Goal: Task Accomplishment & Management: Complete application form

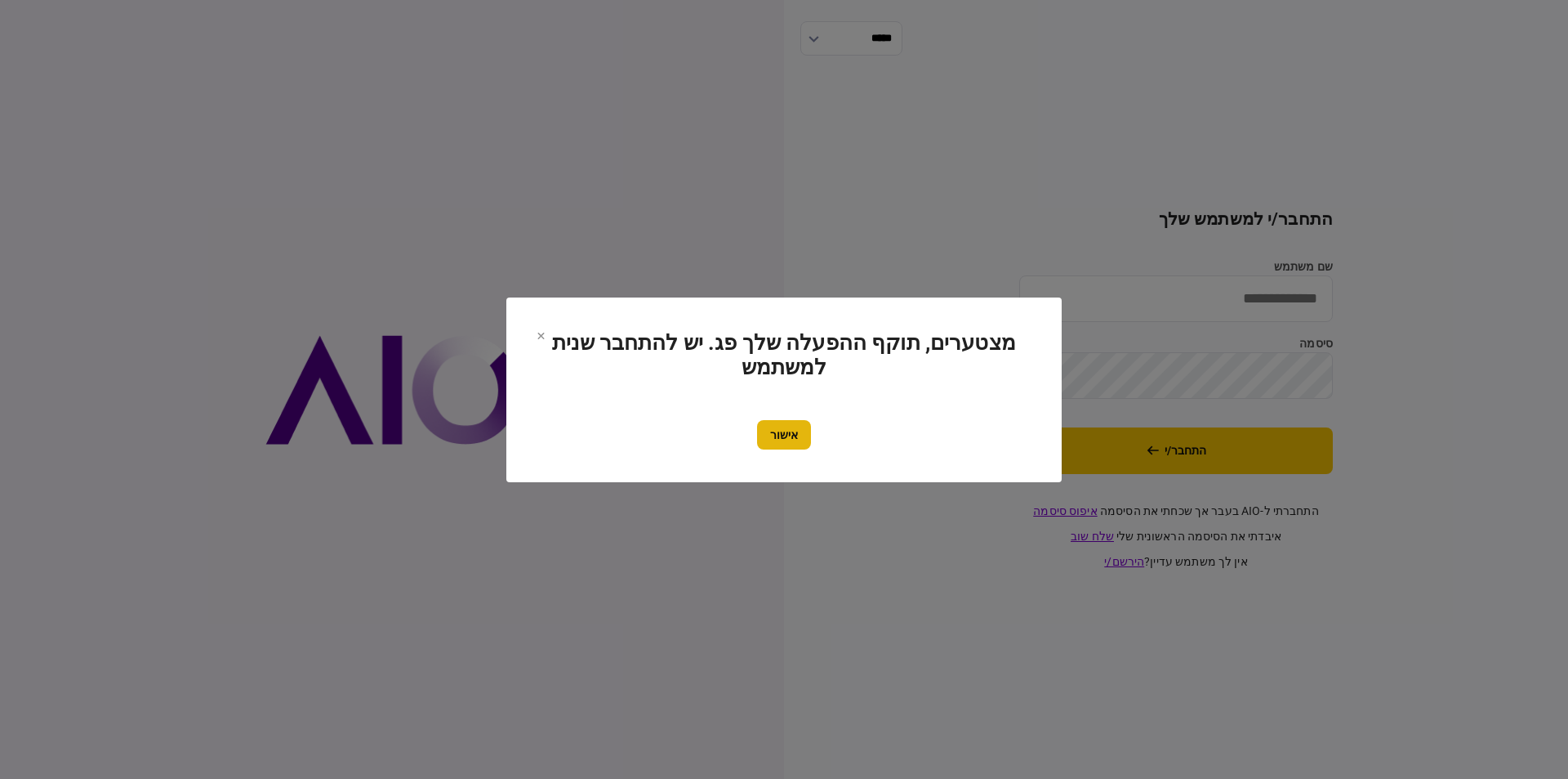
click at [774, 449] on section "מצטערים, תוקף ההפעלה שלך פג. יש להתחבר שנית למשתמש אישור" at bounding box center [784, 390] width 555 height 185
click at [796, 434] on button "אישור" at bounding box center [784, 435] width 54 height 30
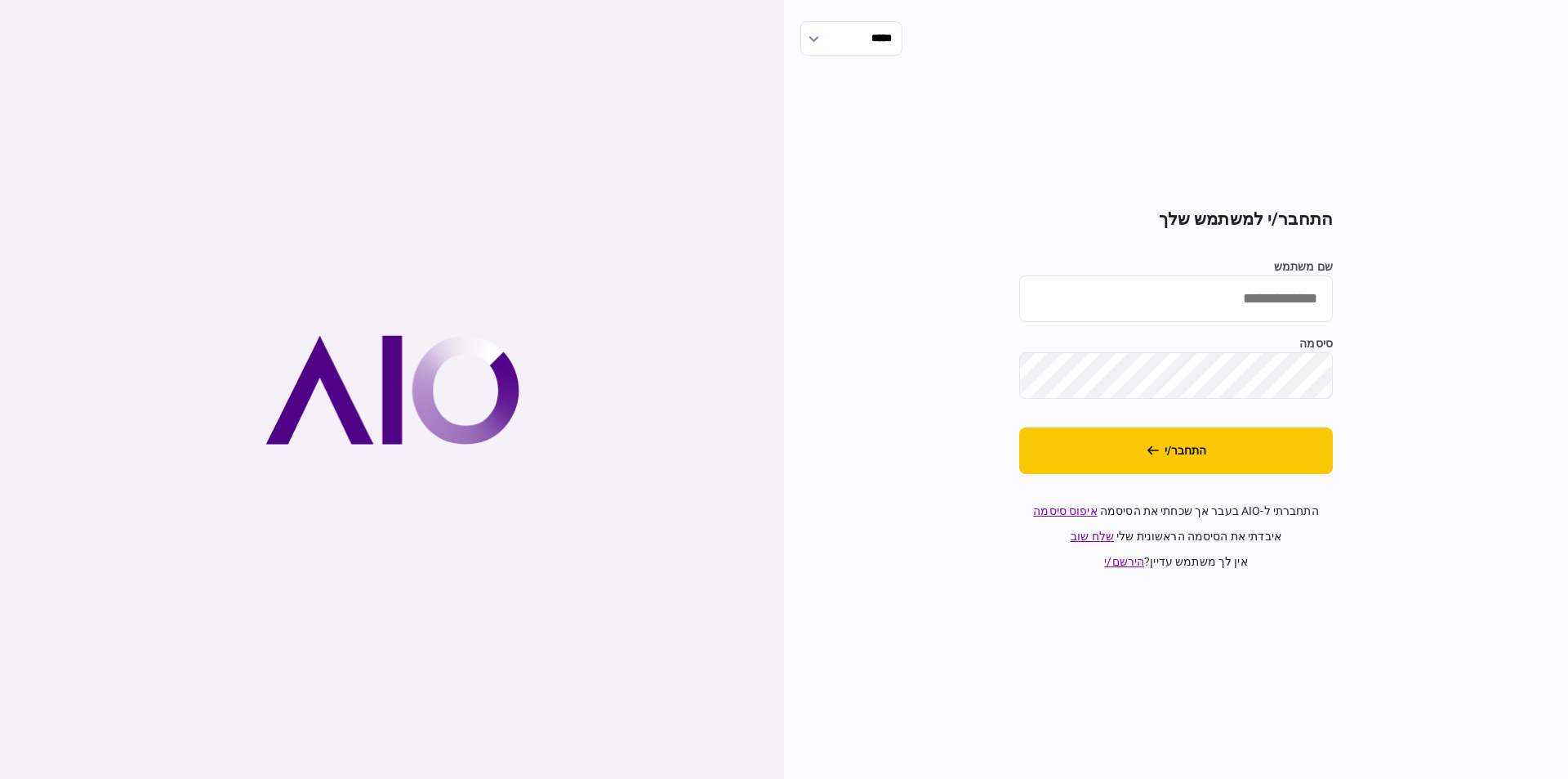
click at [1218, 297] on input "שם משתמש" at bounding box center [1176, 298] width 314 height 47
type input "**********"
click at [1202, 461] on button "התחבר/י" at bounding box center [1176, 450] width 314 height 47
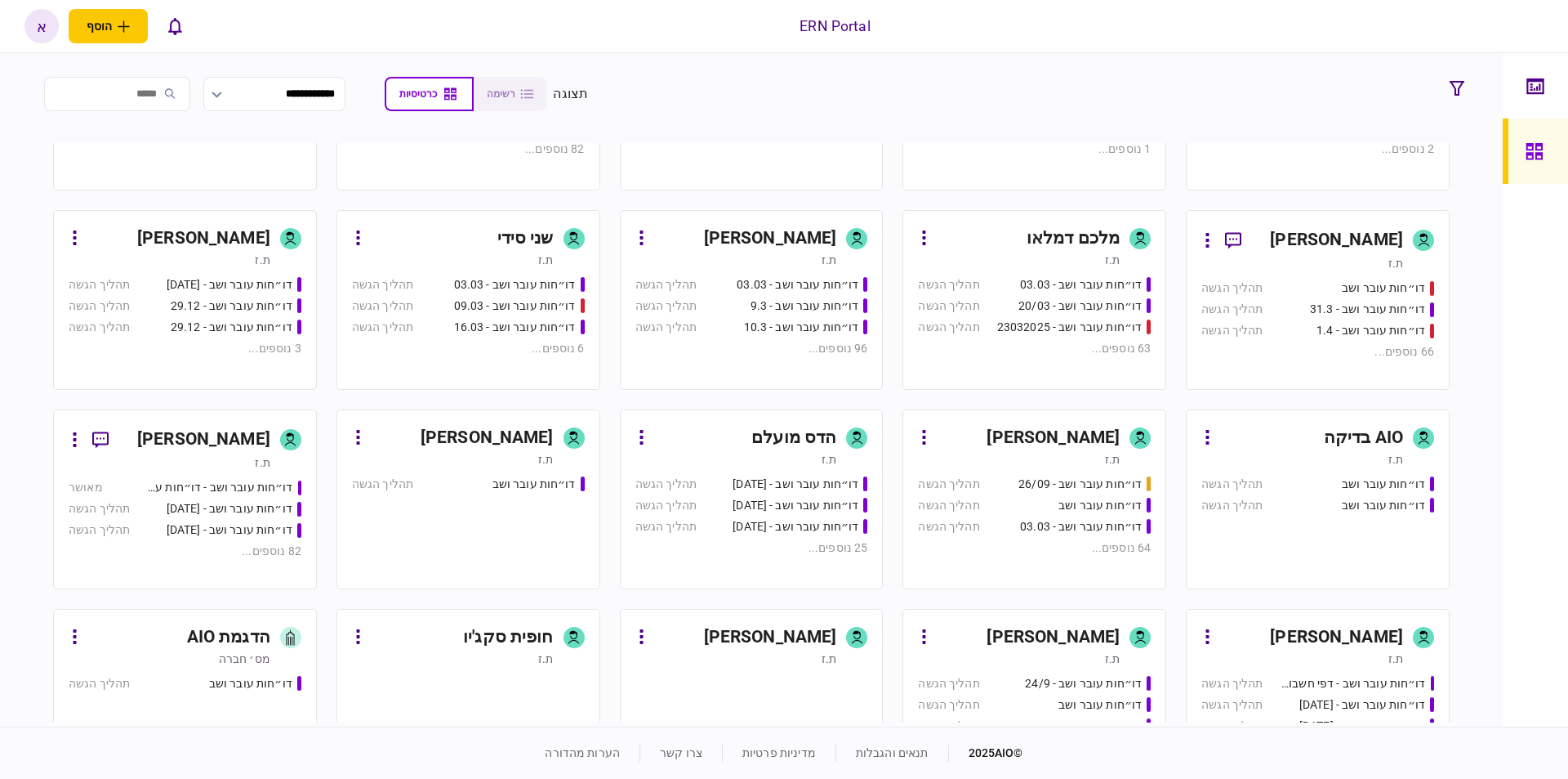
scroll to position [516, 0]
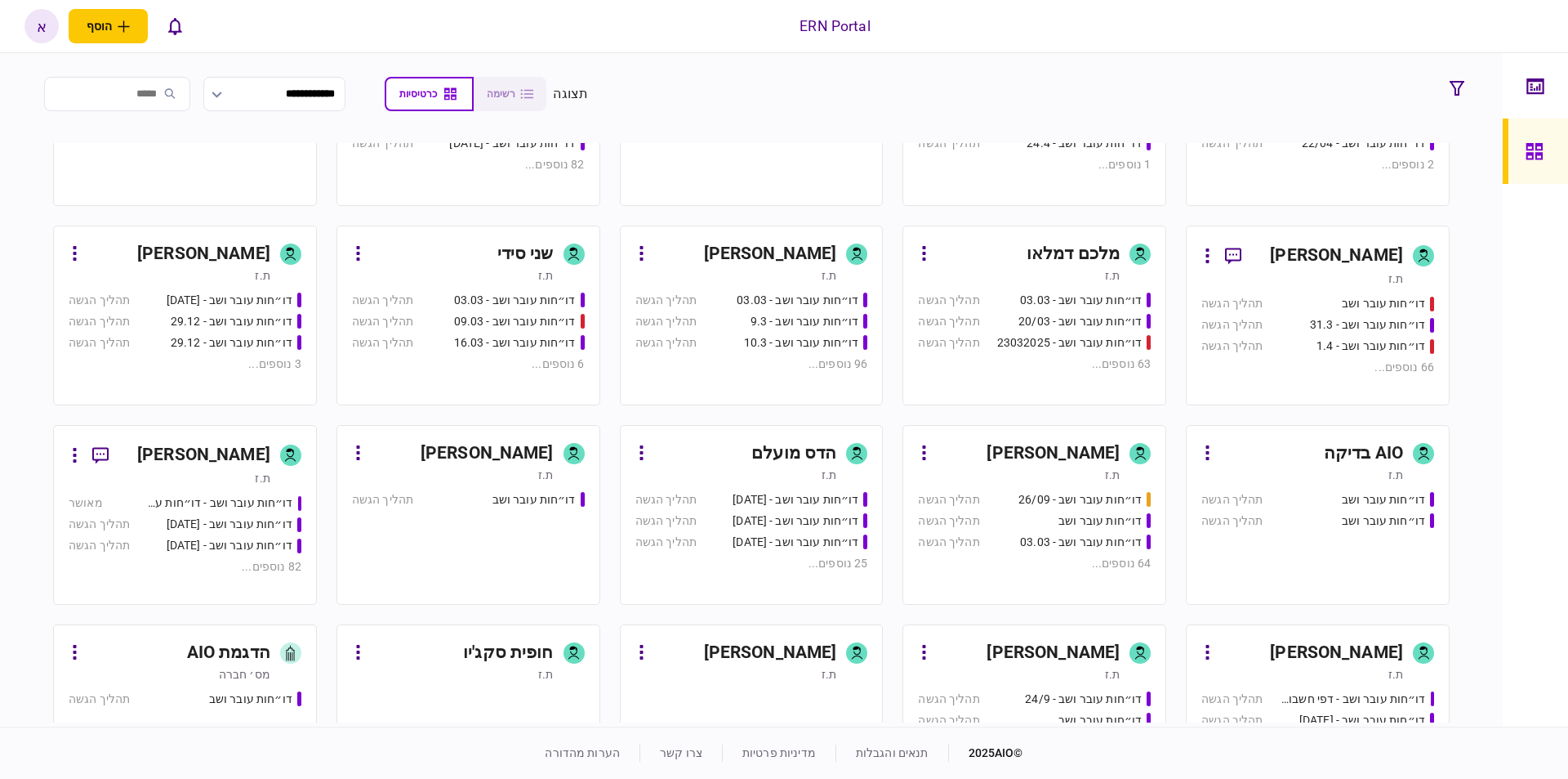
click at [771, 269] on div "ת.ז" at bounding box center [736, 275] width 202 height 16
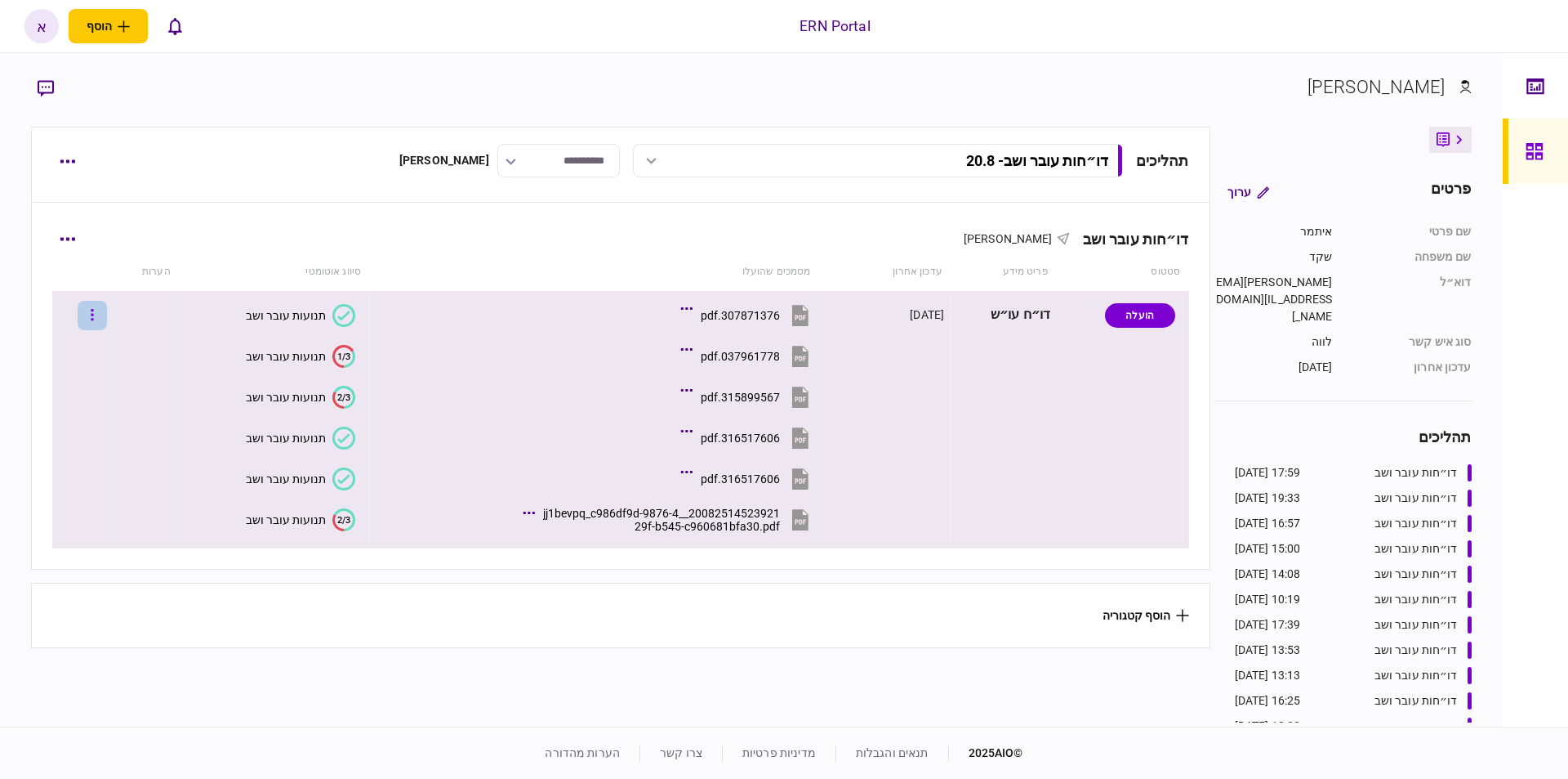
click at [94, 311] on icon "button" at bounding box center [91, 315] width 3 height 16
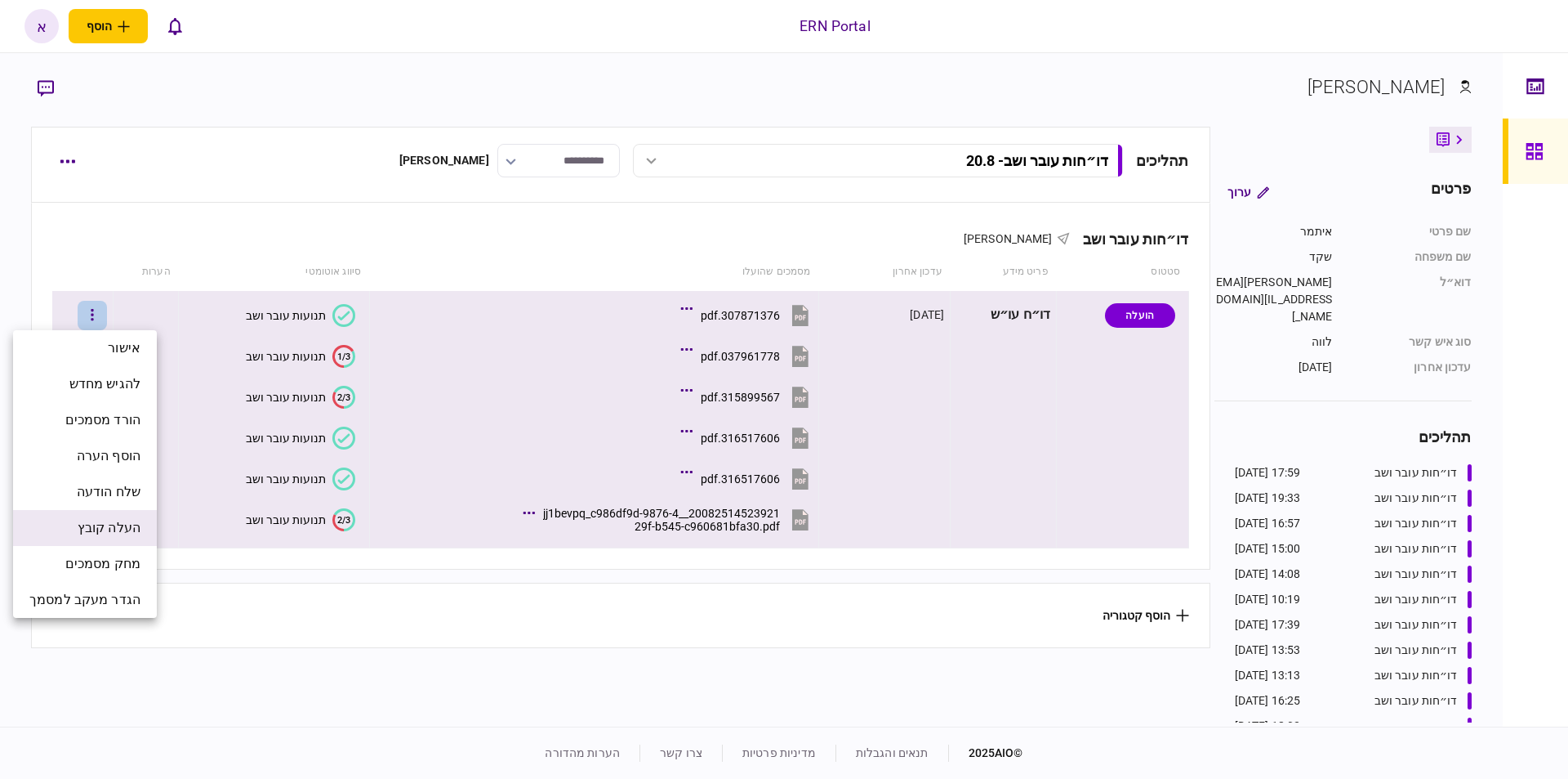
click at [116, 532] on span "העלה קובץ" at bounding box center [108, 528] width 63 height 20
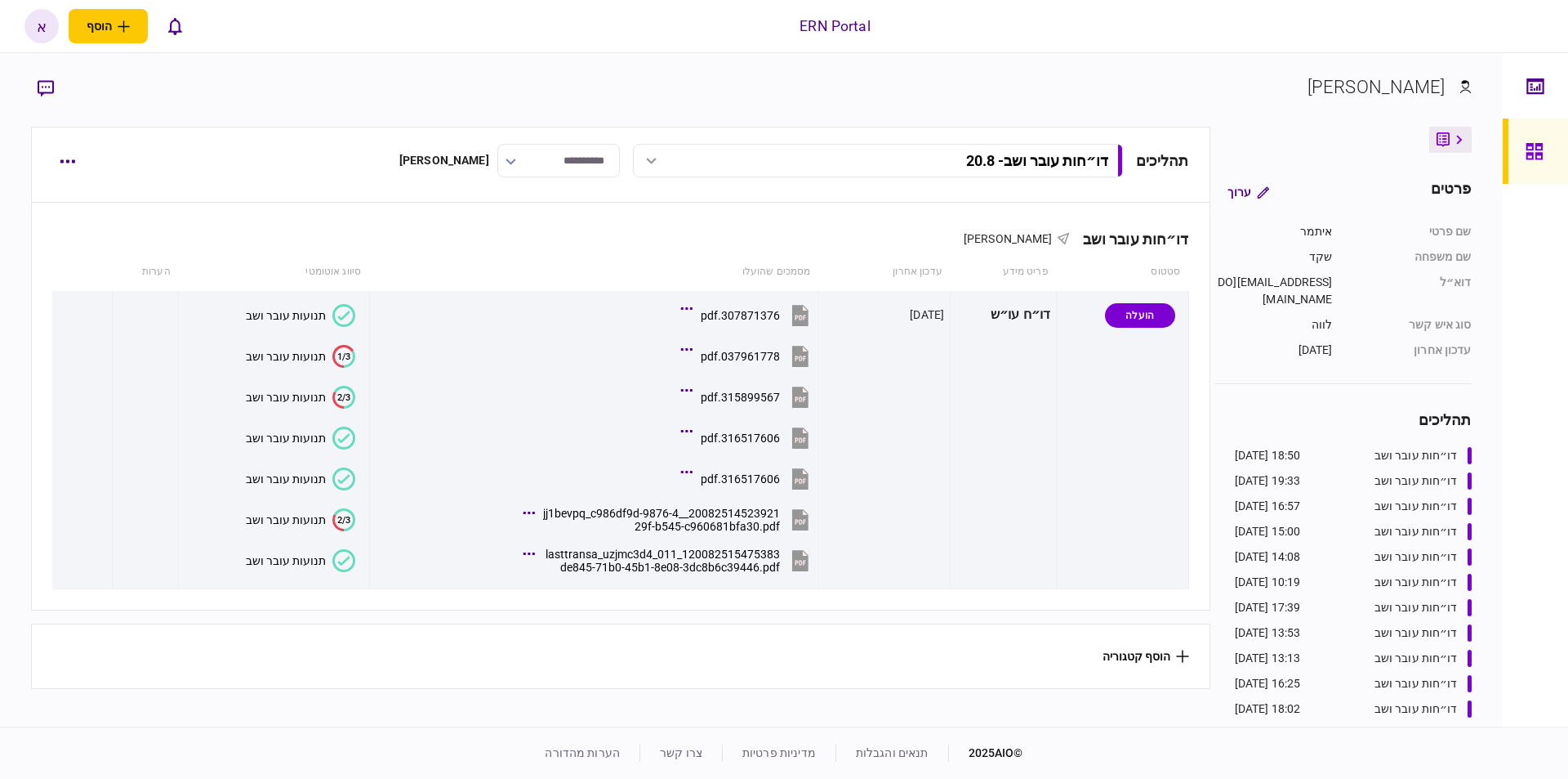
click at [320, 566] on div "תנועות עובר ושב" at bounding box center [286, 560] width 80 height 13
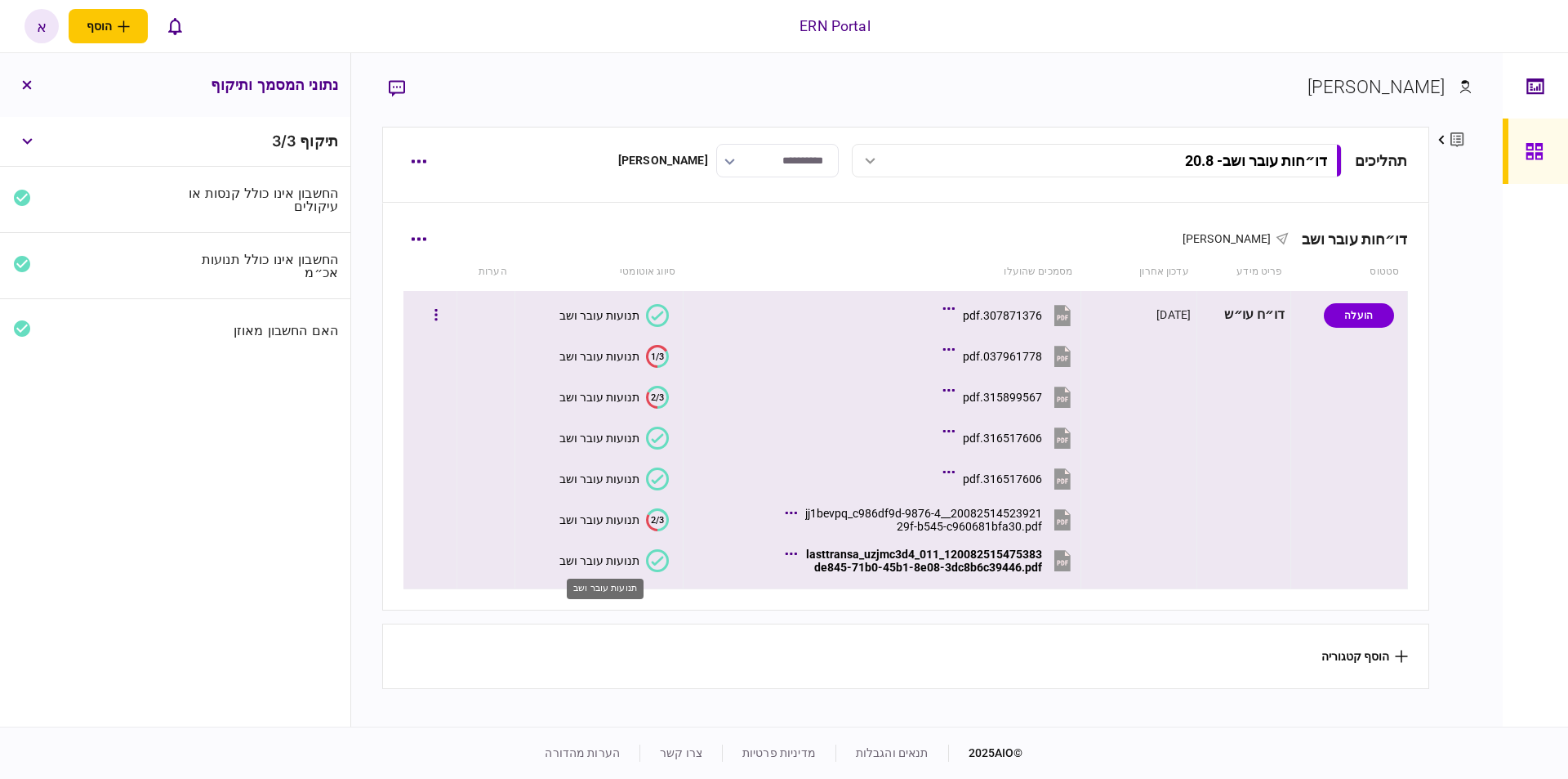
click at [613, 562] on div "תנועות עובר ושב" at bounding box center [599, 560] width 80 height 13
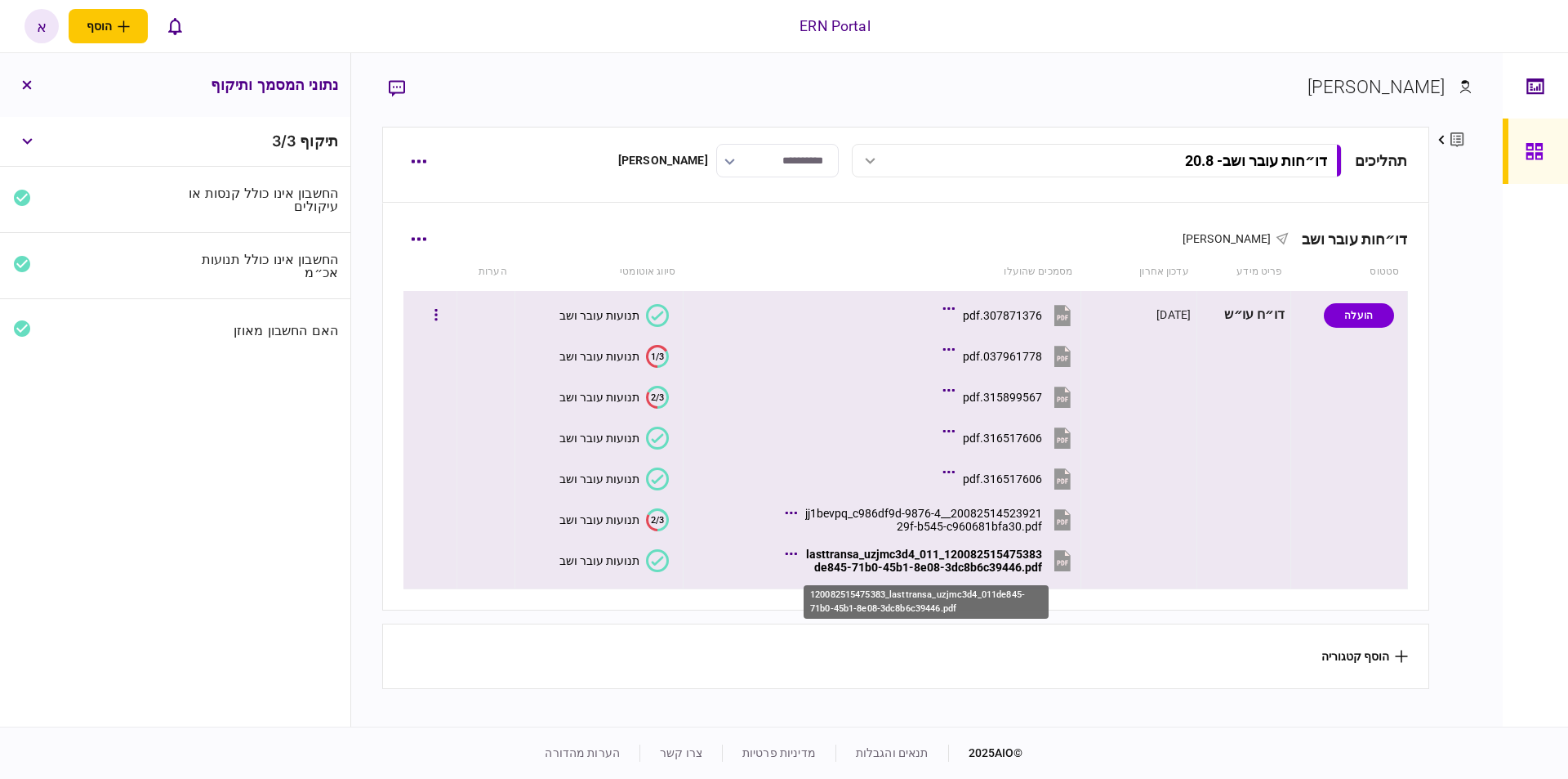
click at [852, 559] on div "120082515475383_lasttransa_uzjmc3d4_011de845-71b0-45b1-8e08-3dc8b6c39446.pdf" at bounding box center [924, 560] width 237 height 26
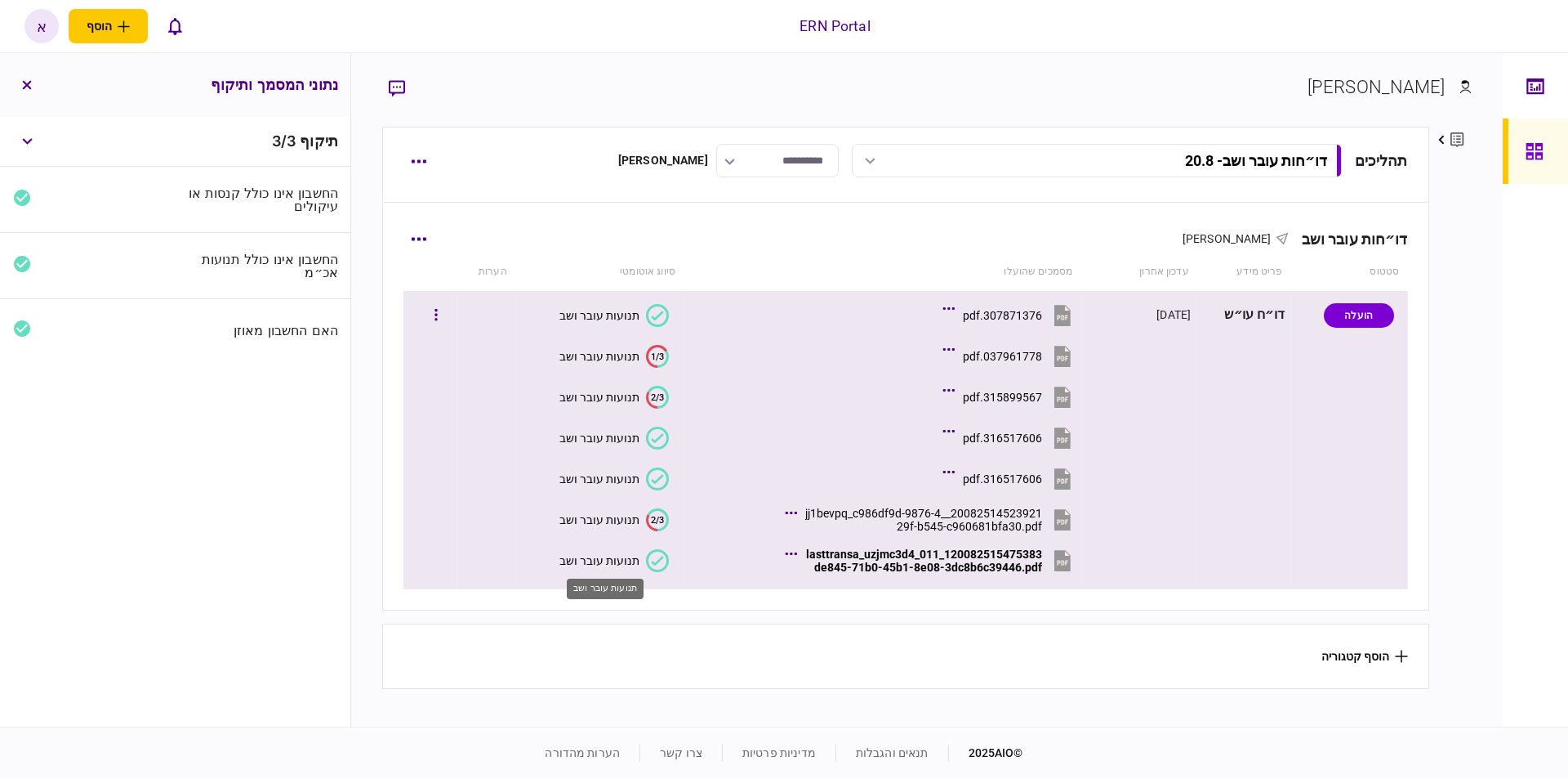
click at [610, 566] on div "תנועות עובר ושב" at bounding box center [599, 560] width 80 height 13
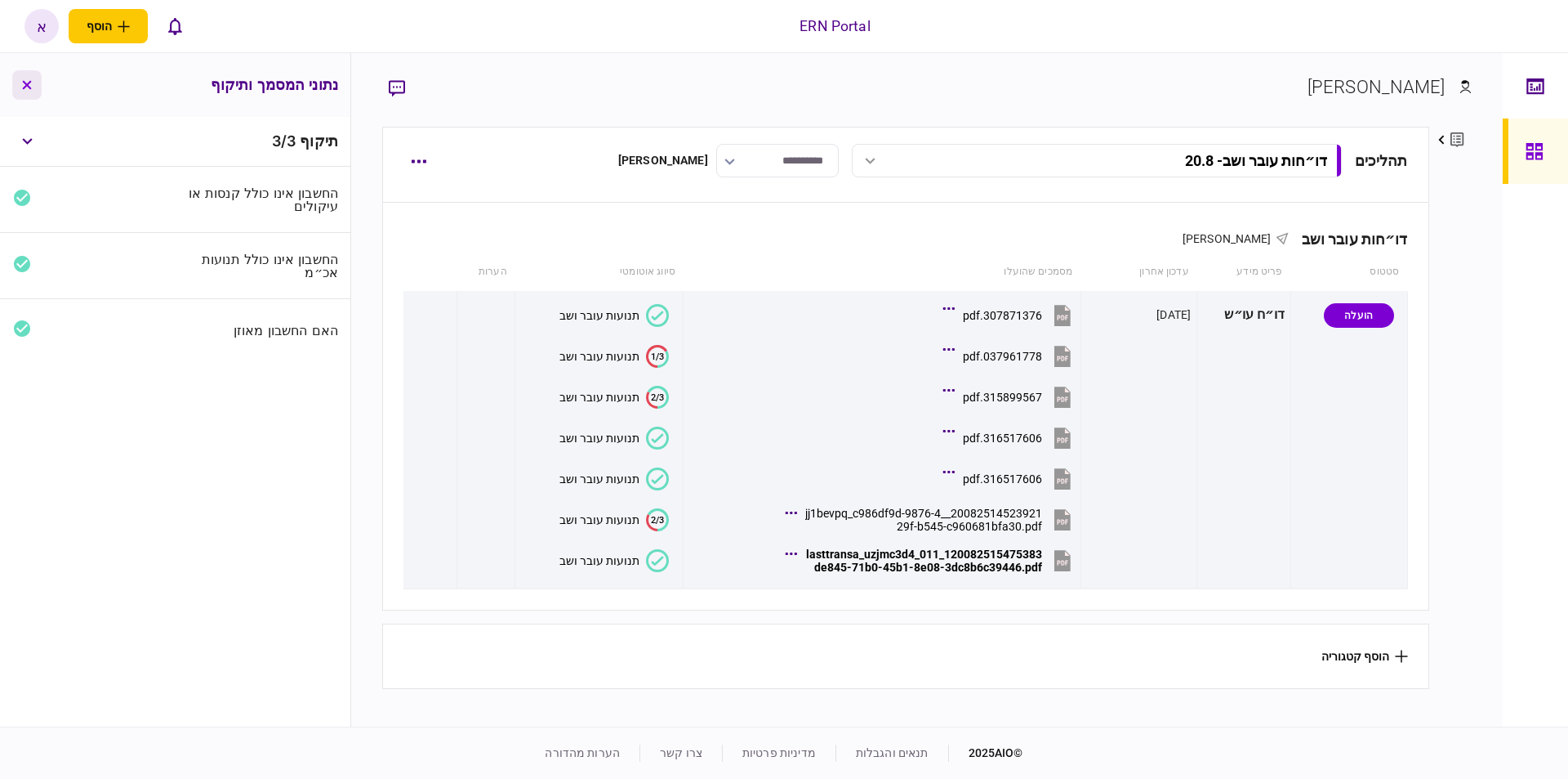
click at [28, 89] on button "button" at bounding box center [27, 85] width 30 height 30
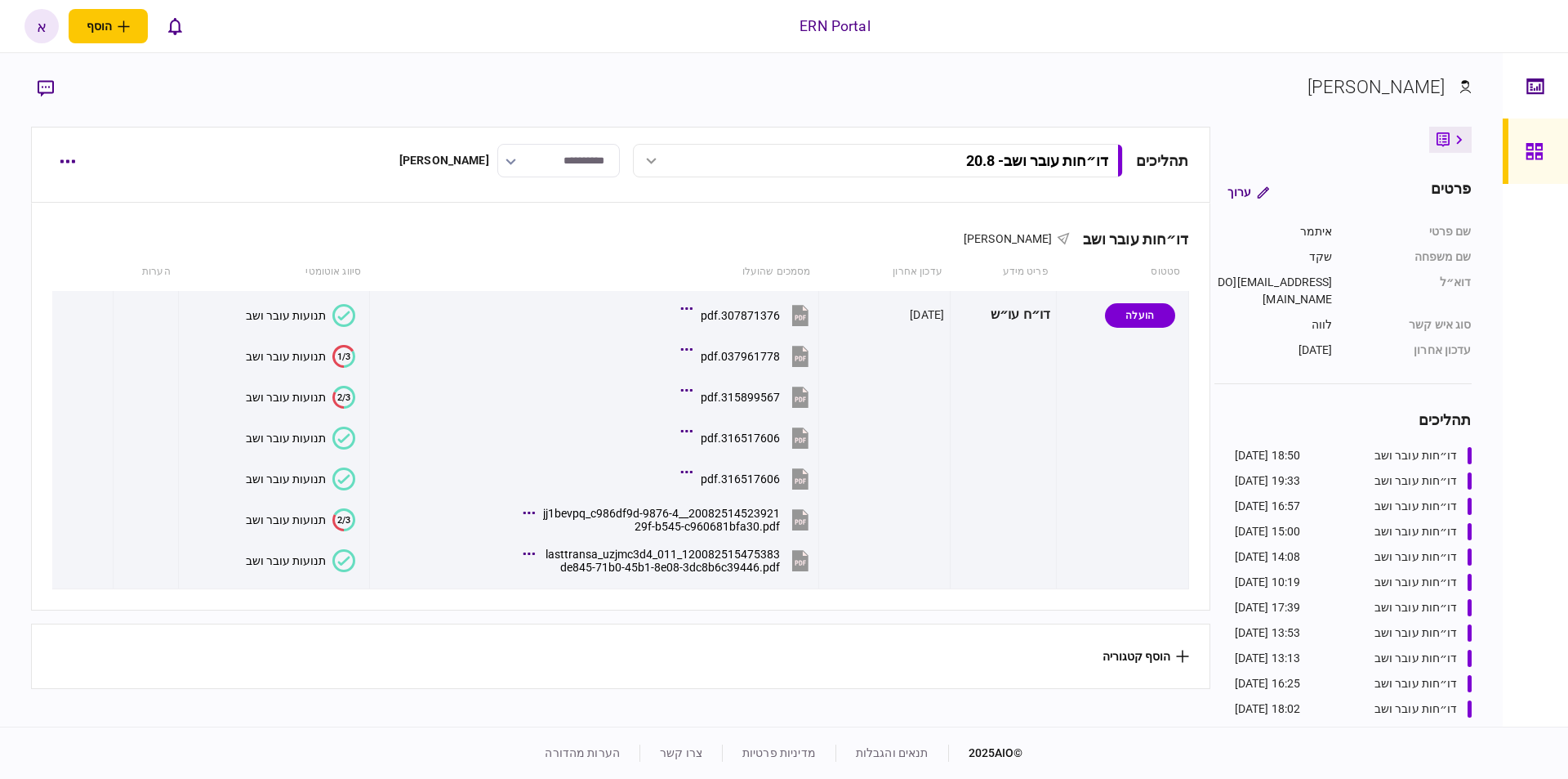
click at [309, 556] on div "תנועות עובר ושב" at bounding box center [286, 560] width 80 height 13
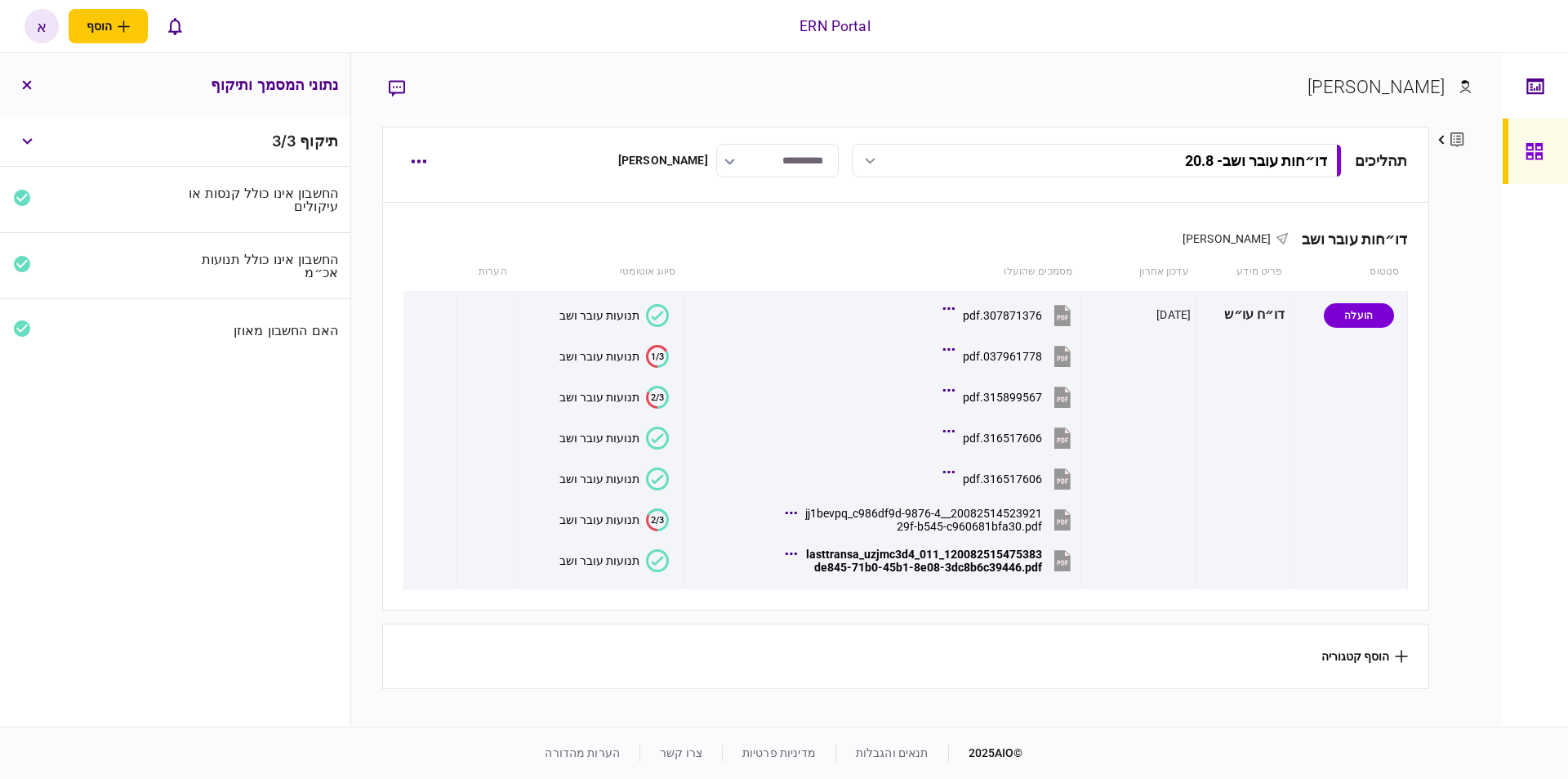
click at [33, 80] on button "button" at bounding box center [27, 85] width 30 height 30
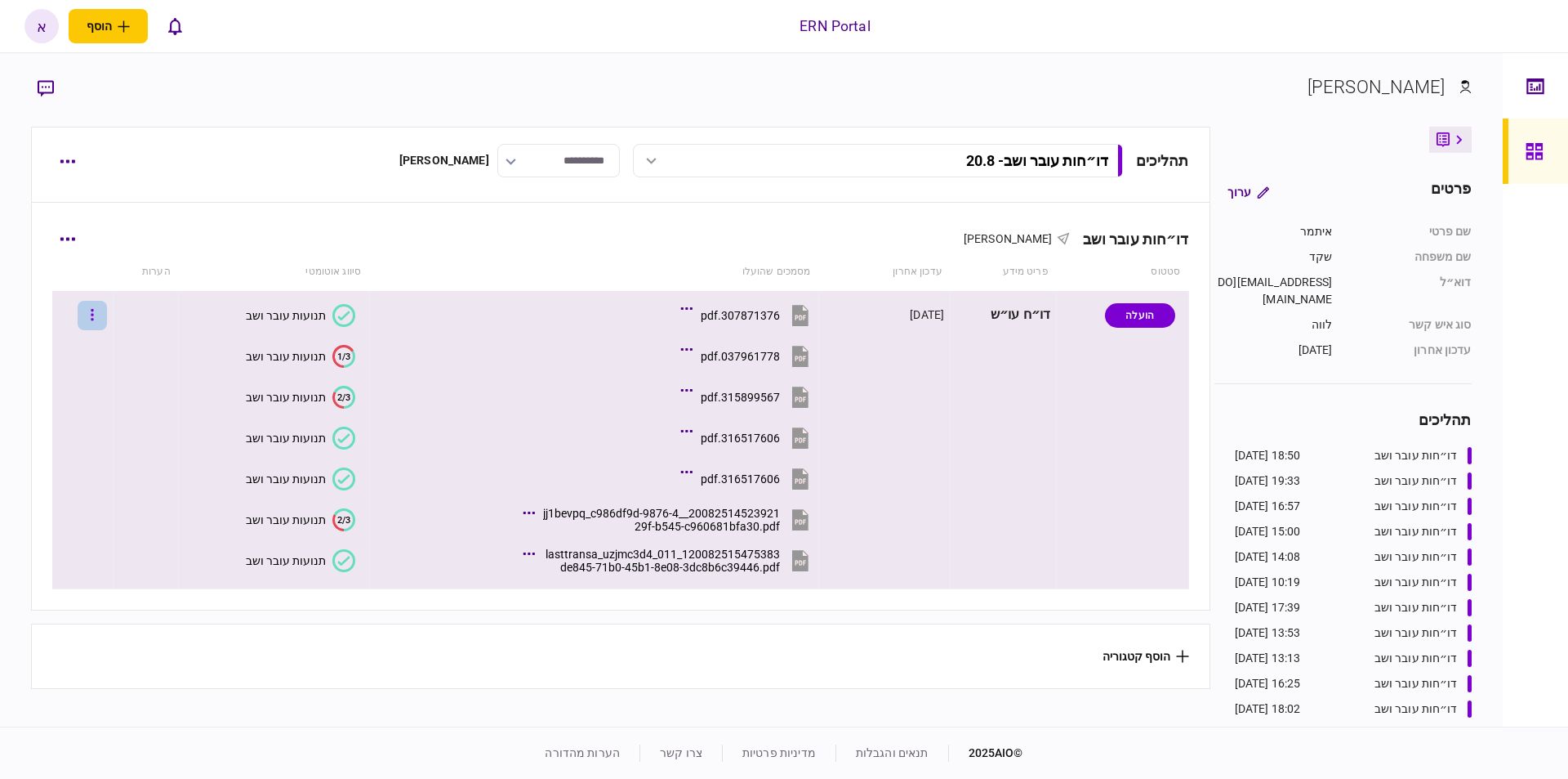
click at [107, 307] on button "button" at bounding box center [92, 316] width 30 height 30
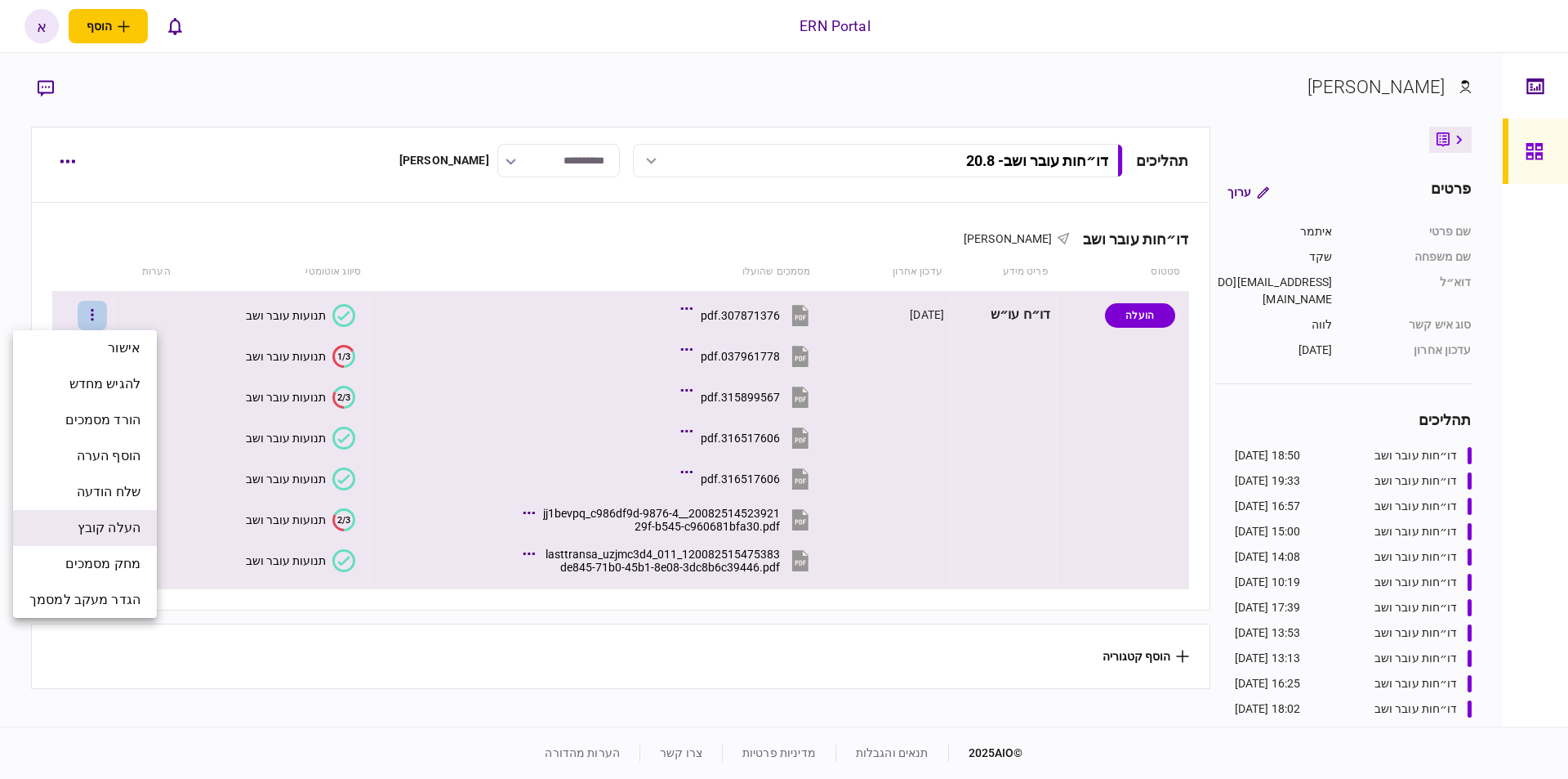
click at [113, 528] on span "העלה קובץ" at bounding box center [108, 528] width 63 height 20
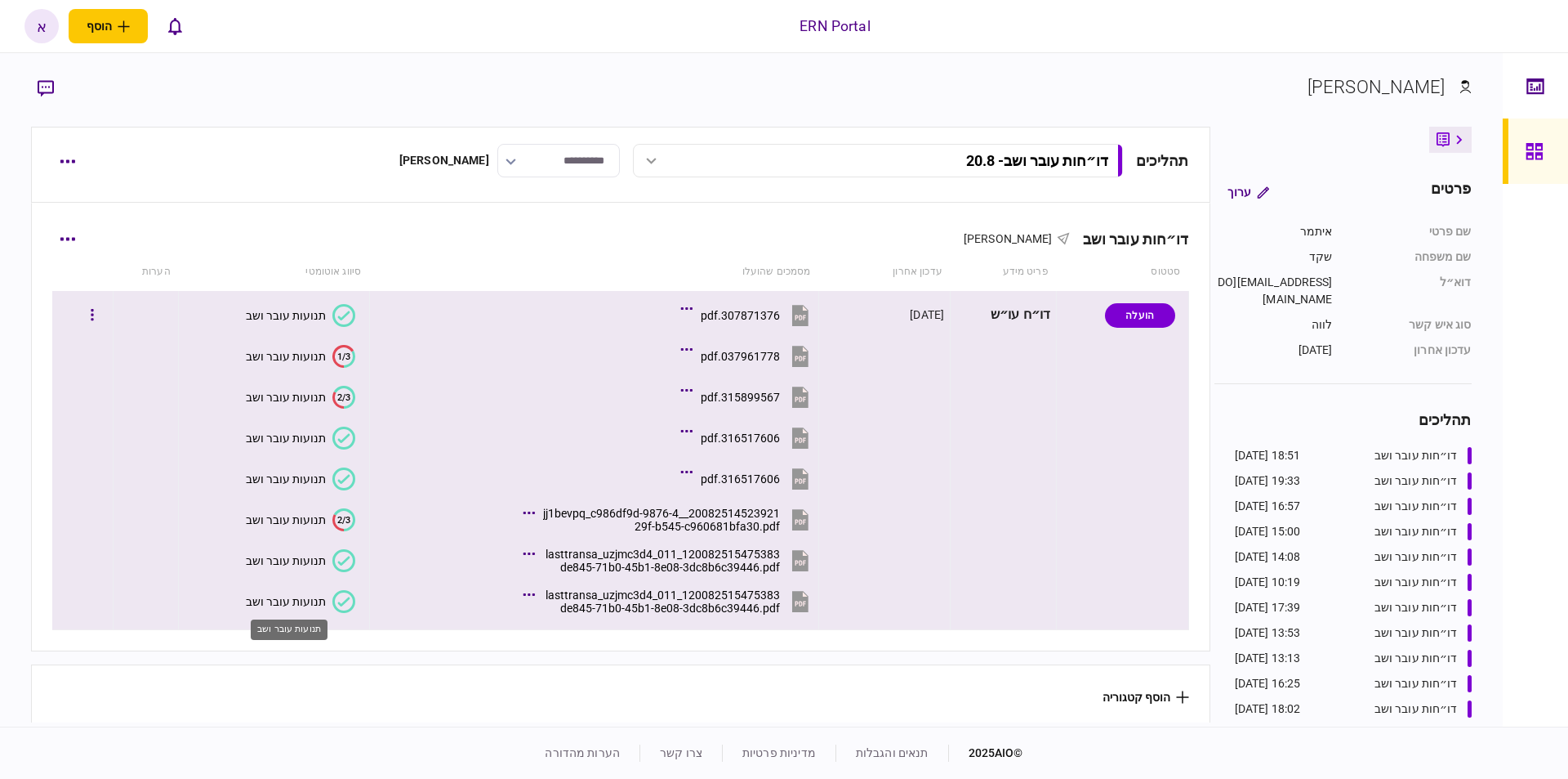
click at [297, 604] on div "תנועות עובר ושב" at bounding box center [286, 601] width 80 height 13
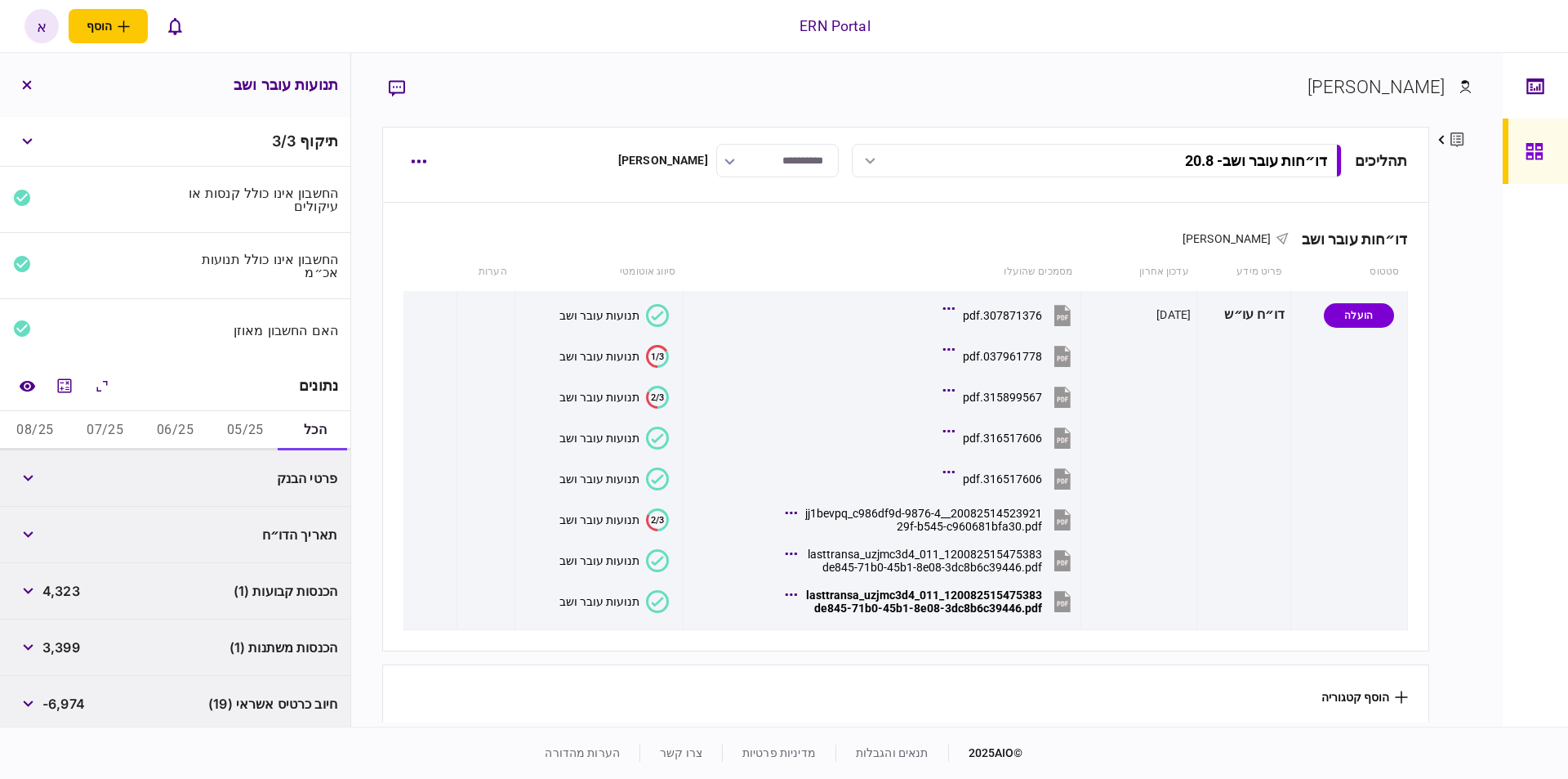
scroll to position [232, 0]
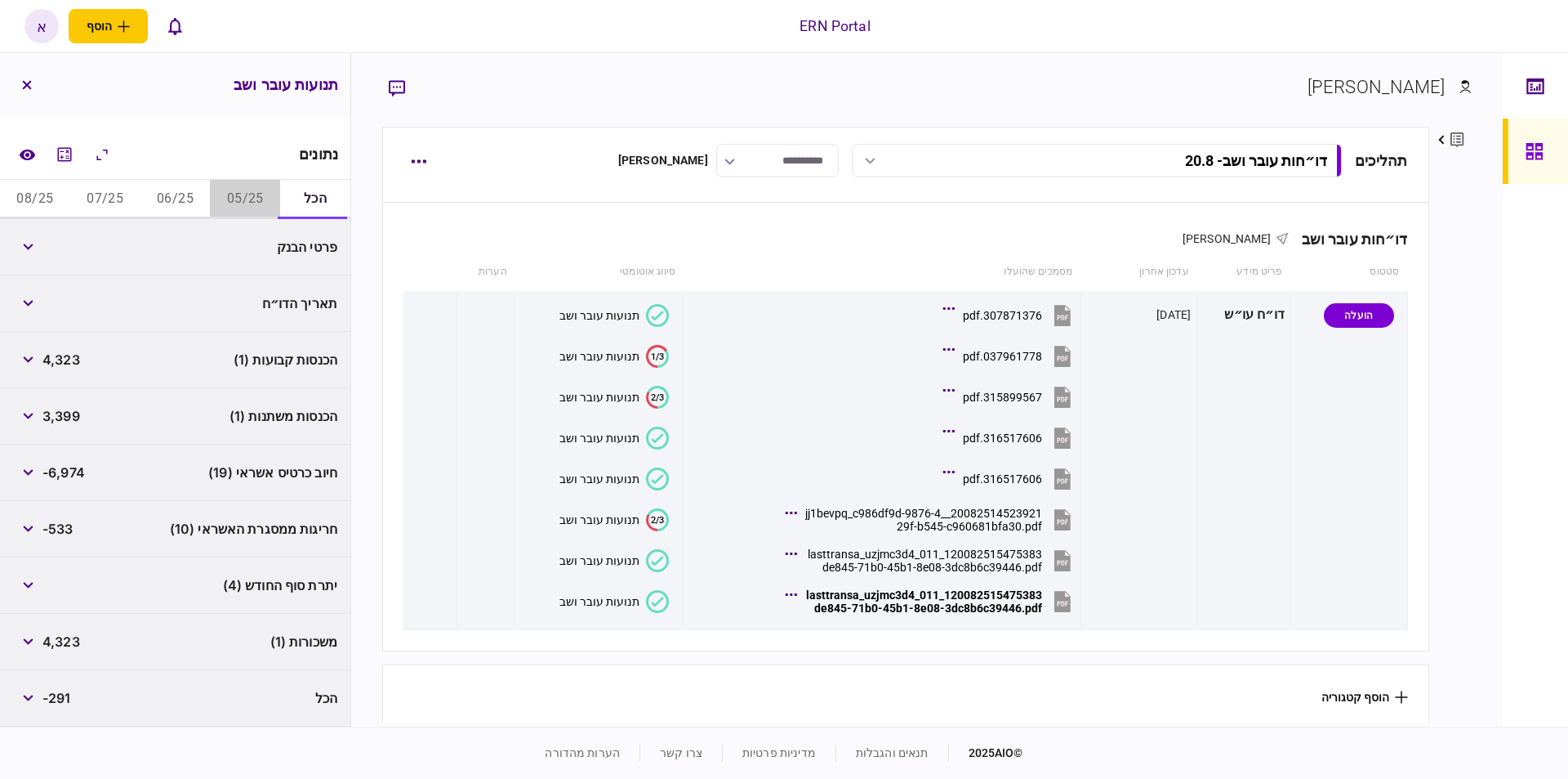
click at [253, 187] on button "05/25" at bounding box center [244, 199] width 71 height 39
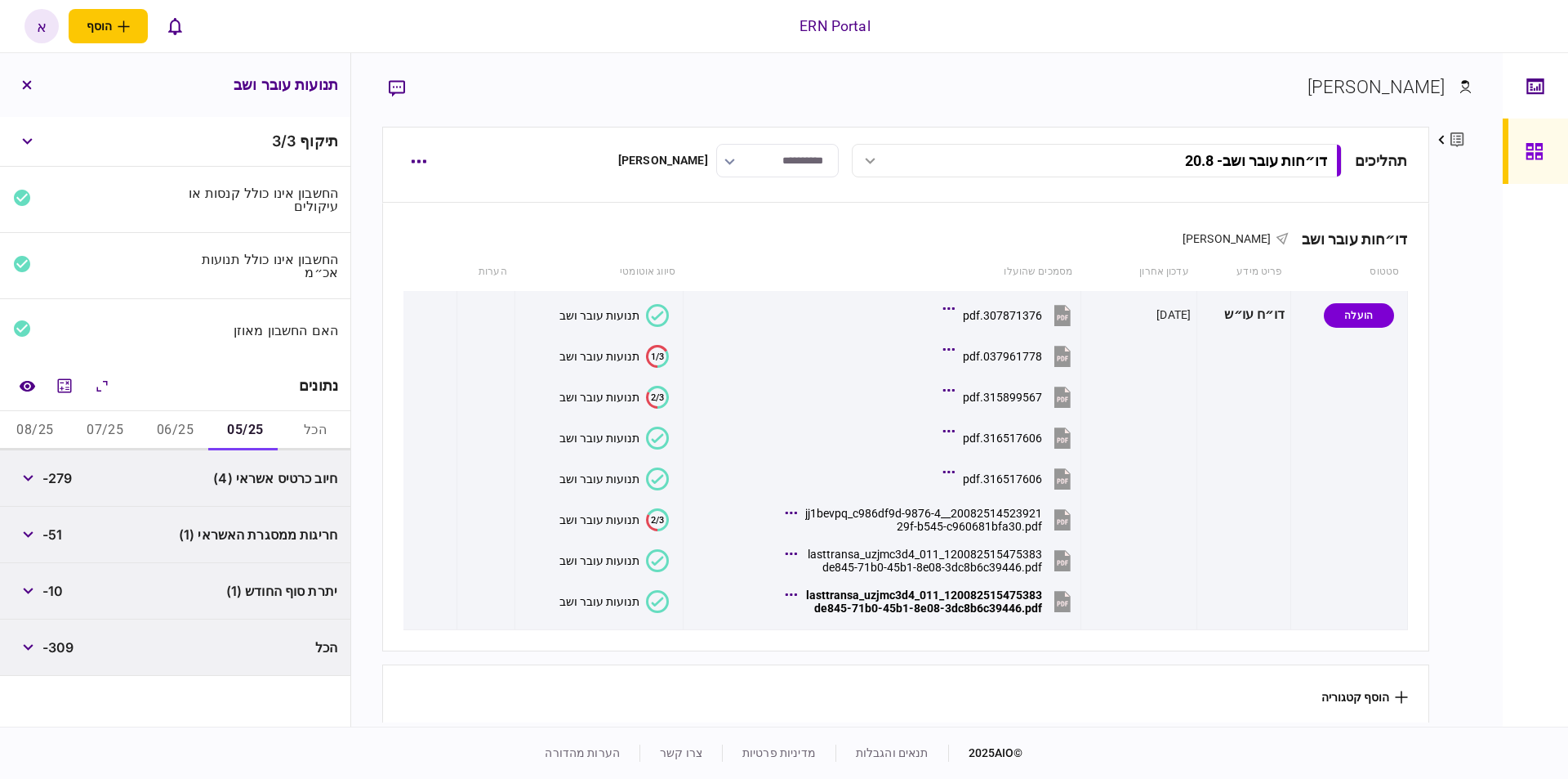
drag, startPoint x: 253, startPoint y: 195, endPoint x: 251, endPoint y: 204, distance: 9.2
click at [253, 200] on div "החשבון אינו כולל קנסות או עיקולים" at bounding box center [260, 200] width 157 height 26
click at [63, 592] on span "-10" at bounding box center [53, 591] width 21 height 20
click at [63, 591] on span "-10" at bounding box center [53, 591] width 21 height 20
copy div
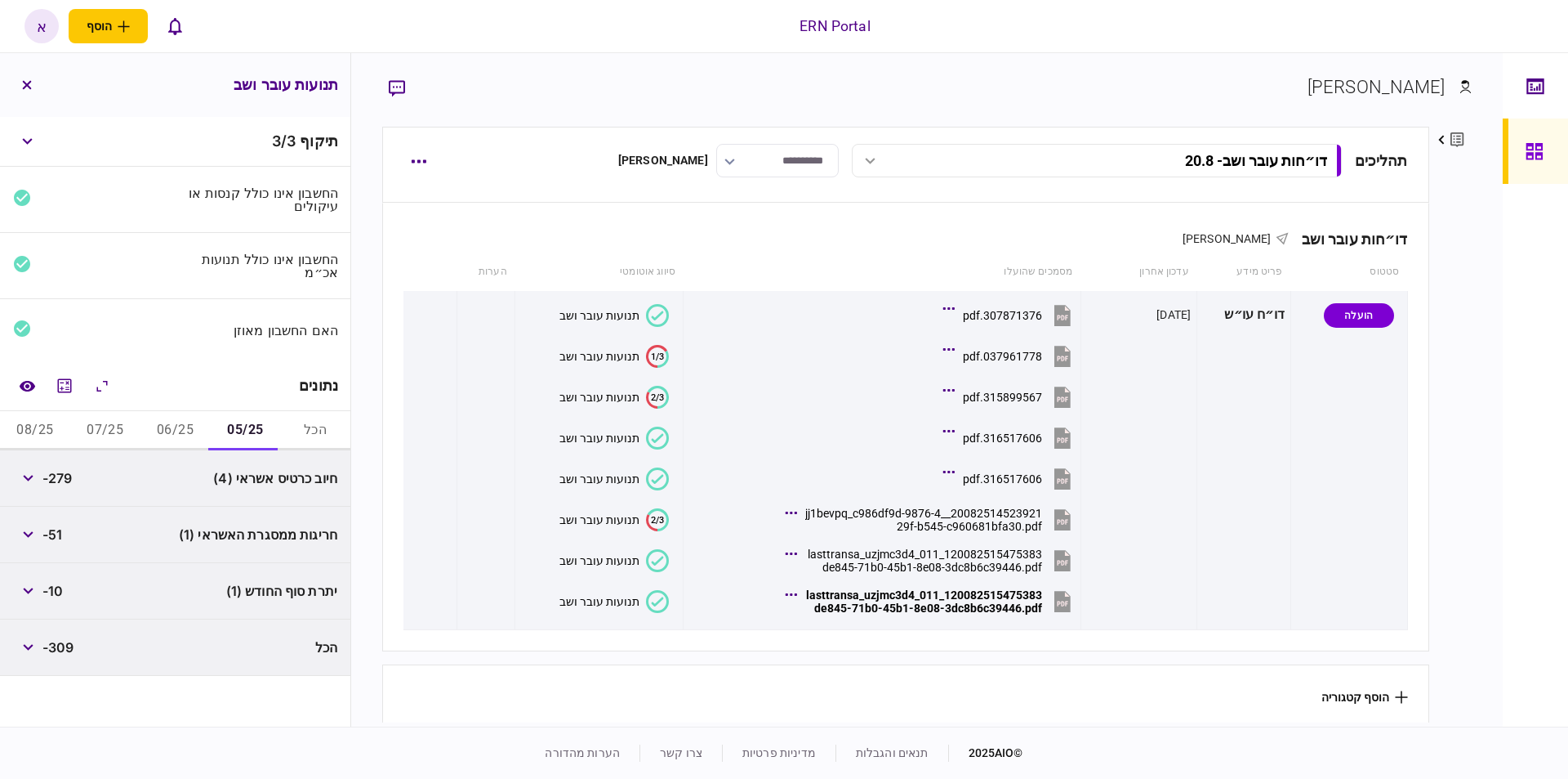
click at [63, 589] on span "-10" at bounding box center [53, 591] width 21 height 20
click at [63, 588] on span "-10" at bounding box center [53, 591] width 21 height 20
click at [63, 589] on span "-10" at bounding box center [53, 591] width 21 height 20
click at [62, 589] on span "-10" at bounding box center [53, 591] width 21 height 20
click at [57, 588] on span "-10" at bounding box center [53, 591] width 21 height 20
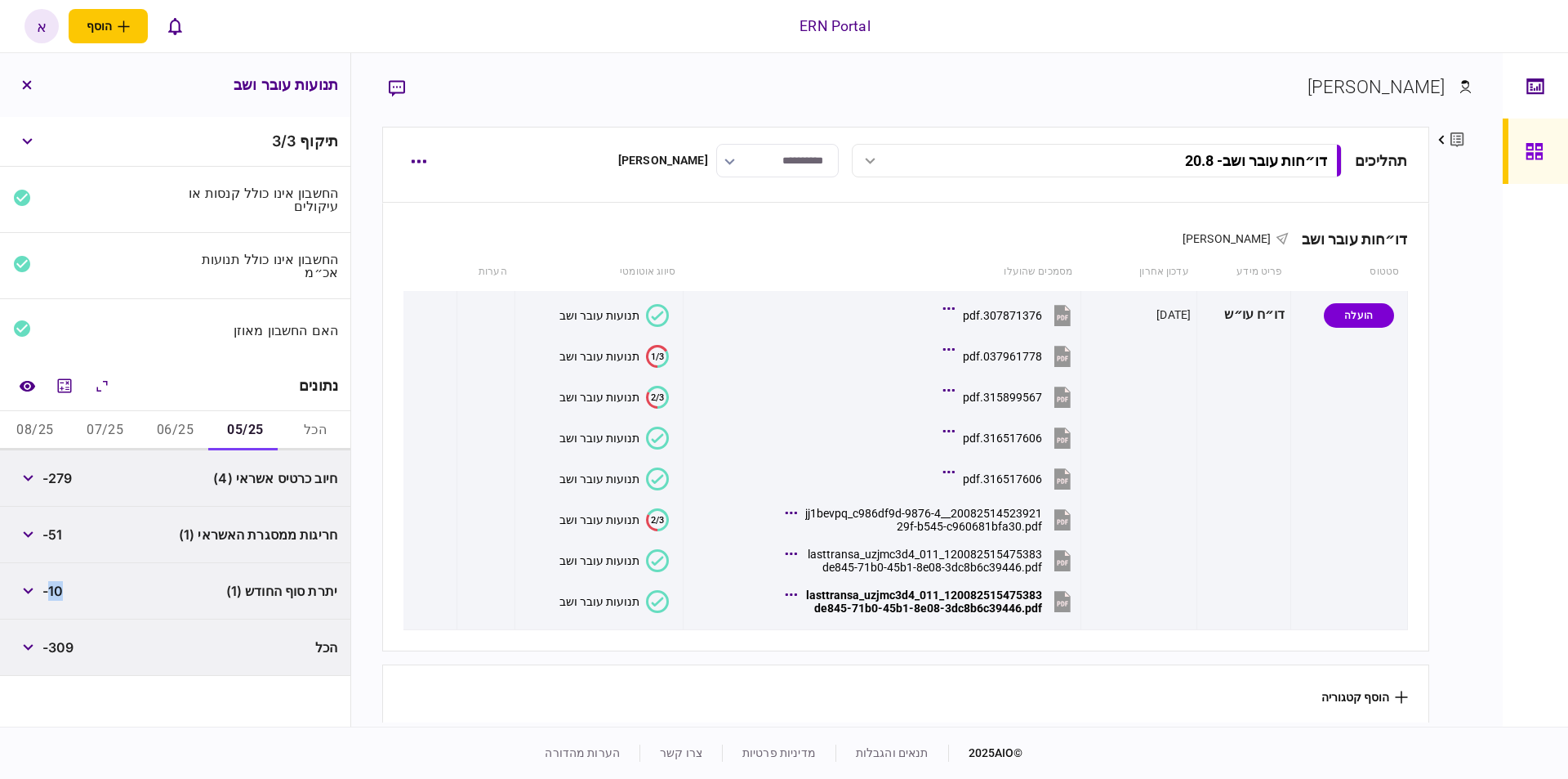
click at [57, 588] on span "-10" at bounding box center [53, 591] width 21 height 20
click at [162, 431] on button "06/25" at bounding box center [175, 430] width 71 height 39
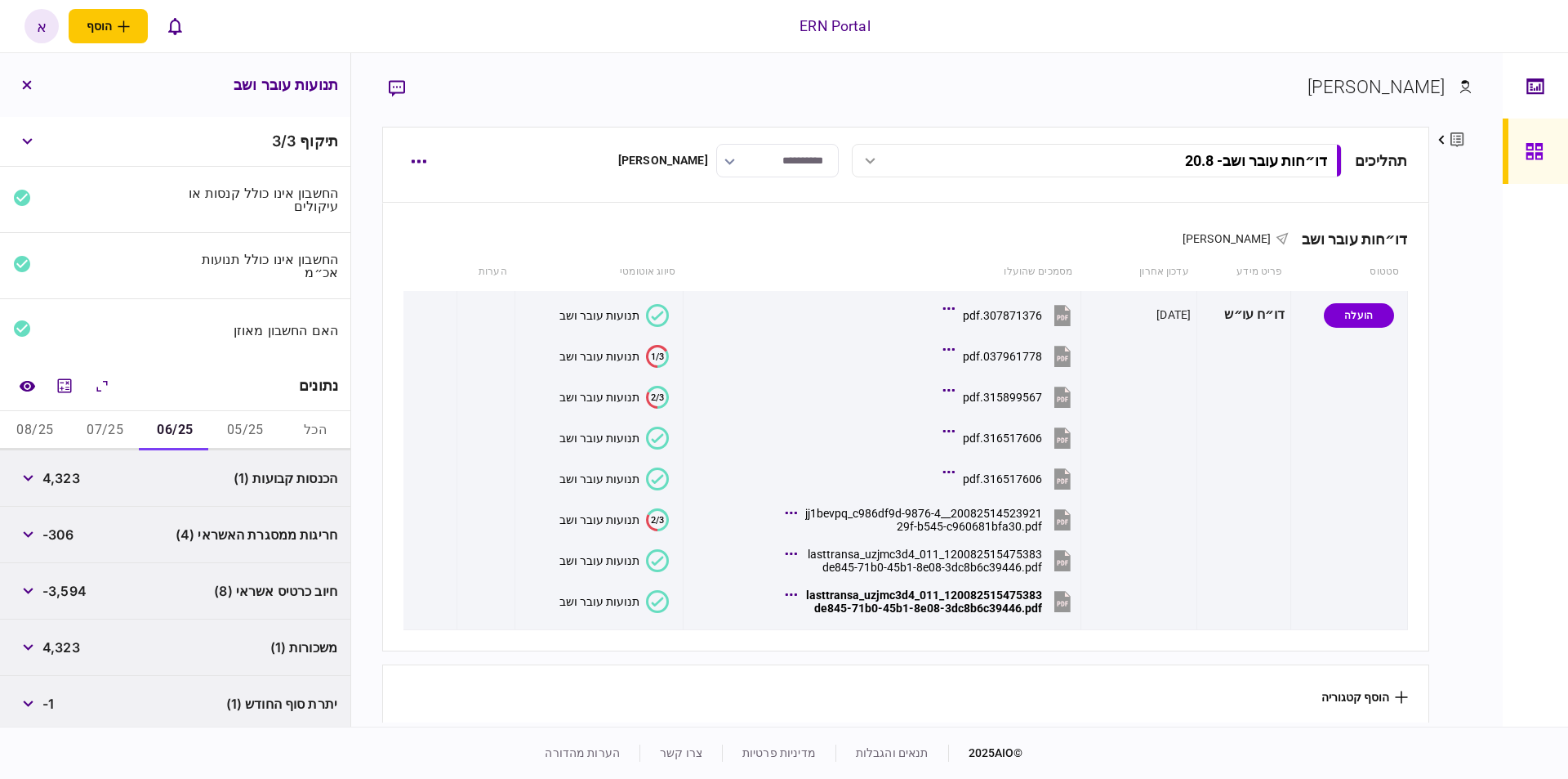
click at [58, 481] on span "4,323" at bounding box center [62, 478] width 38 height 20
copy span "4,323"
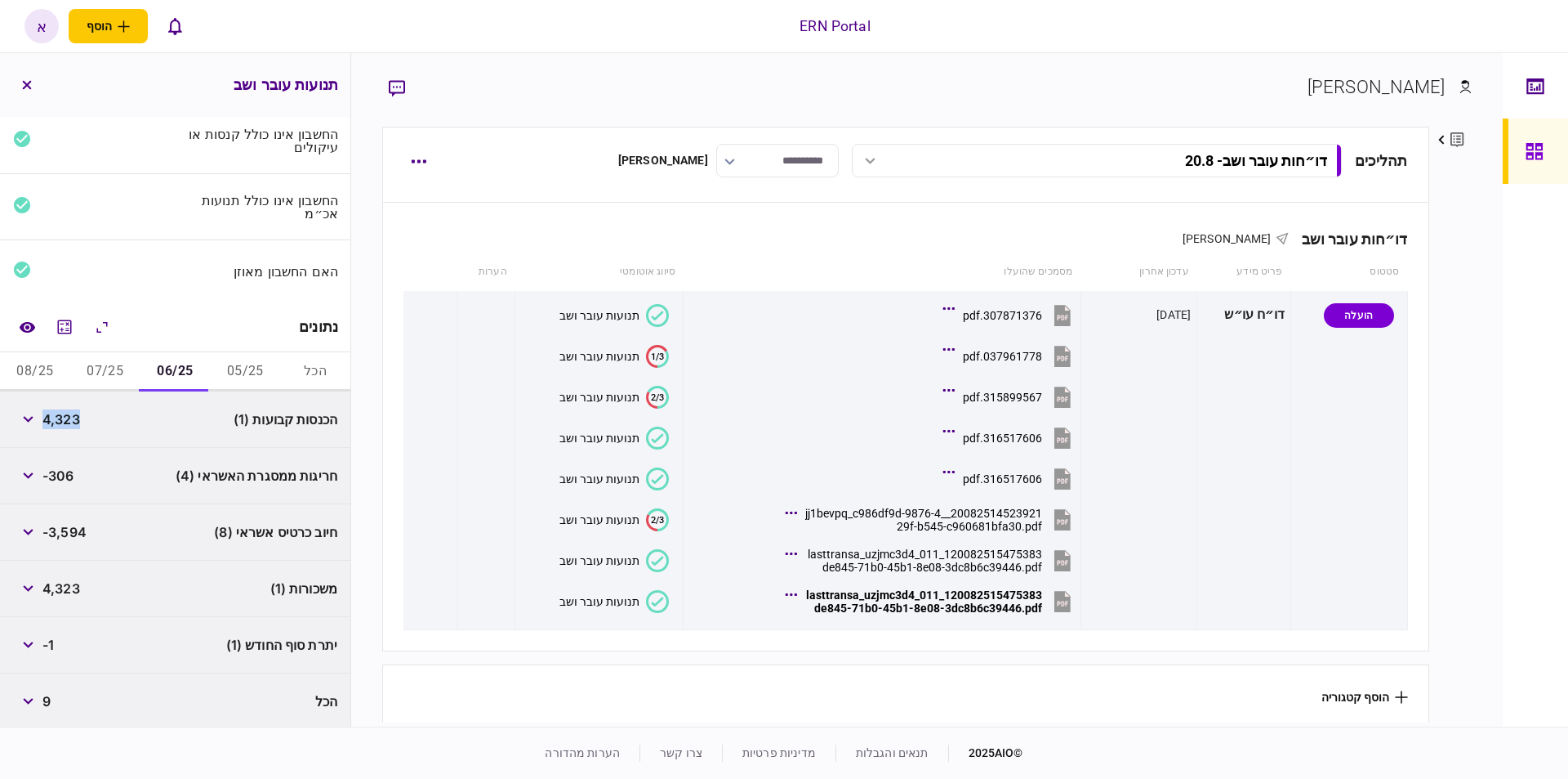
scroll to position [63, 0]
click at [53, 639] on span "-1" at bounding box center [49, 642] width 12 height 20
copy span "1"
click at [101, 371] on button "07/25" at bounding box center [105, 368] width 71 height 39
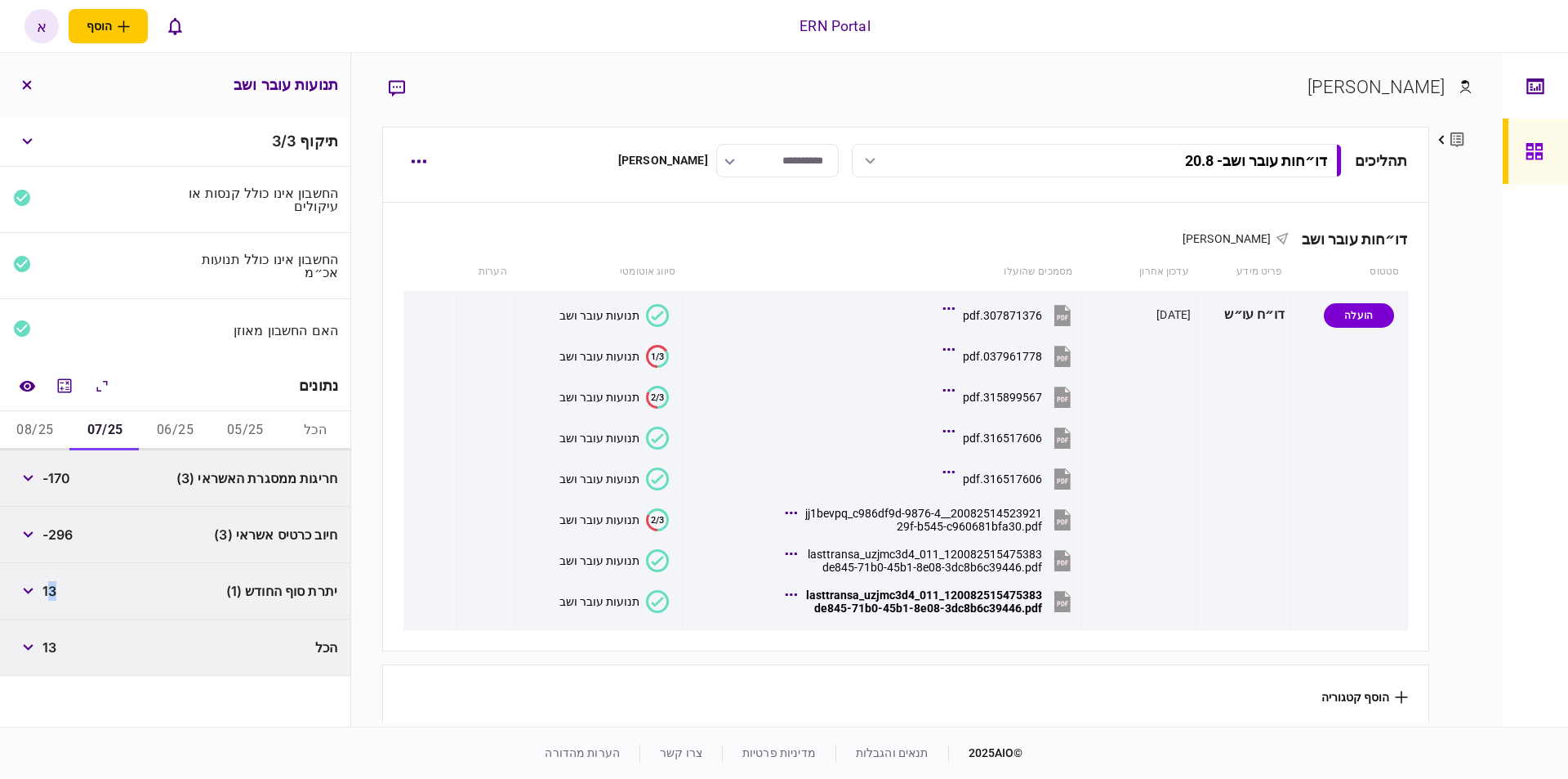
scroll to position [0, 0]
click at [50, 595] on span "13" at bounding box center [50, 591] width 14 height 20
copy span "13"
click at [44, 430] on button "08/25" at bounding box center [35, 430] width 71 height 39
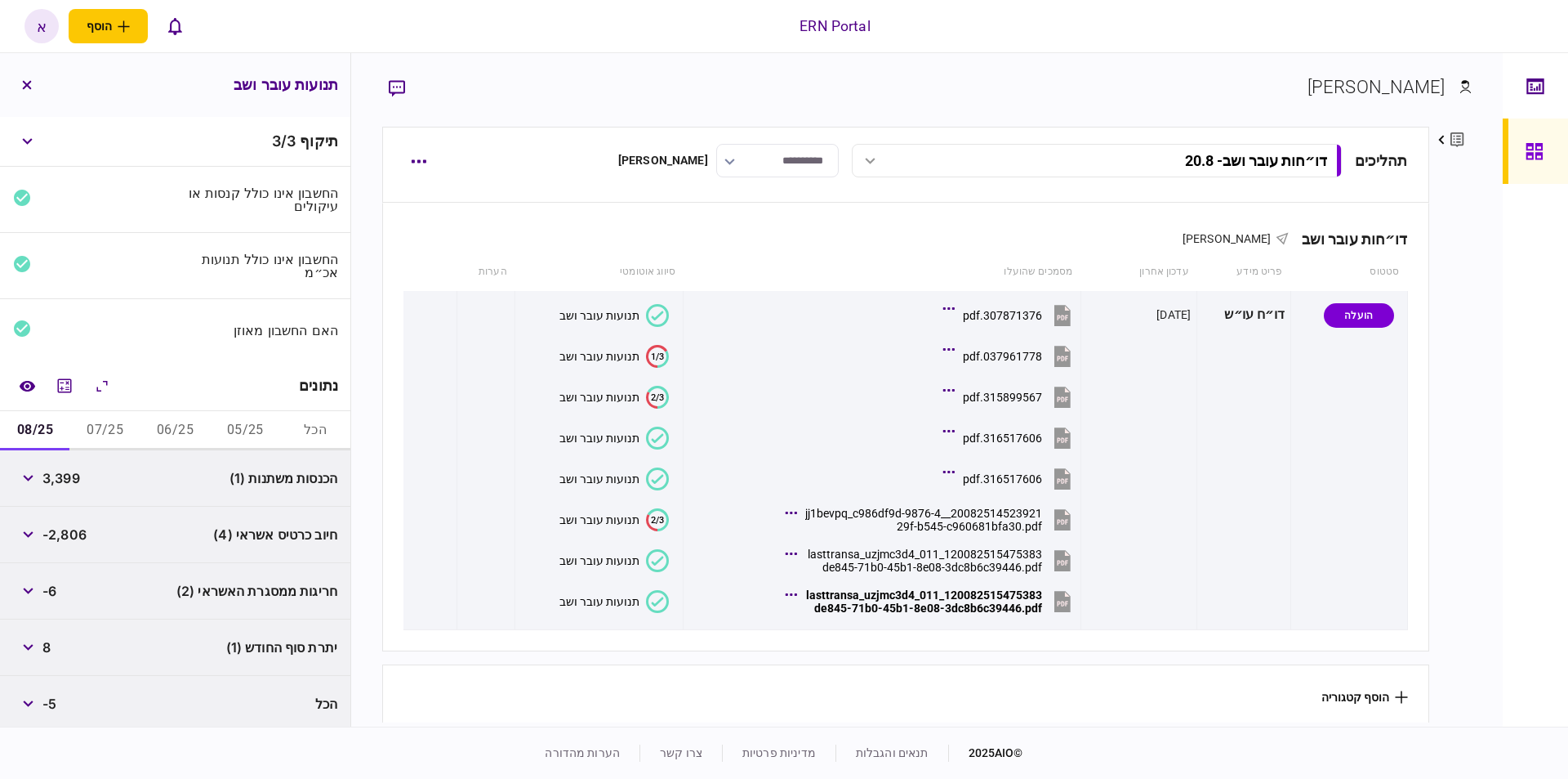
click at [57, 481] on span "3,399" at bounding box center [62, 478] width 38 height 20
copy span "3,399"
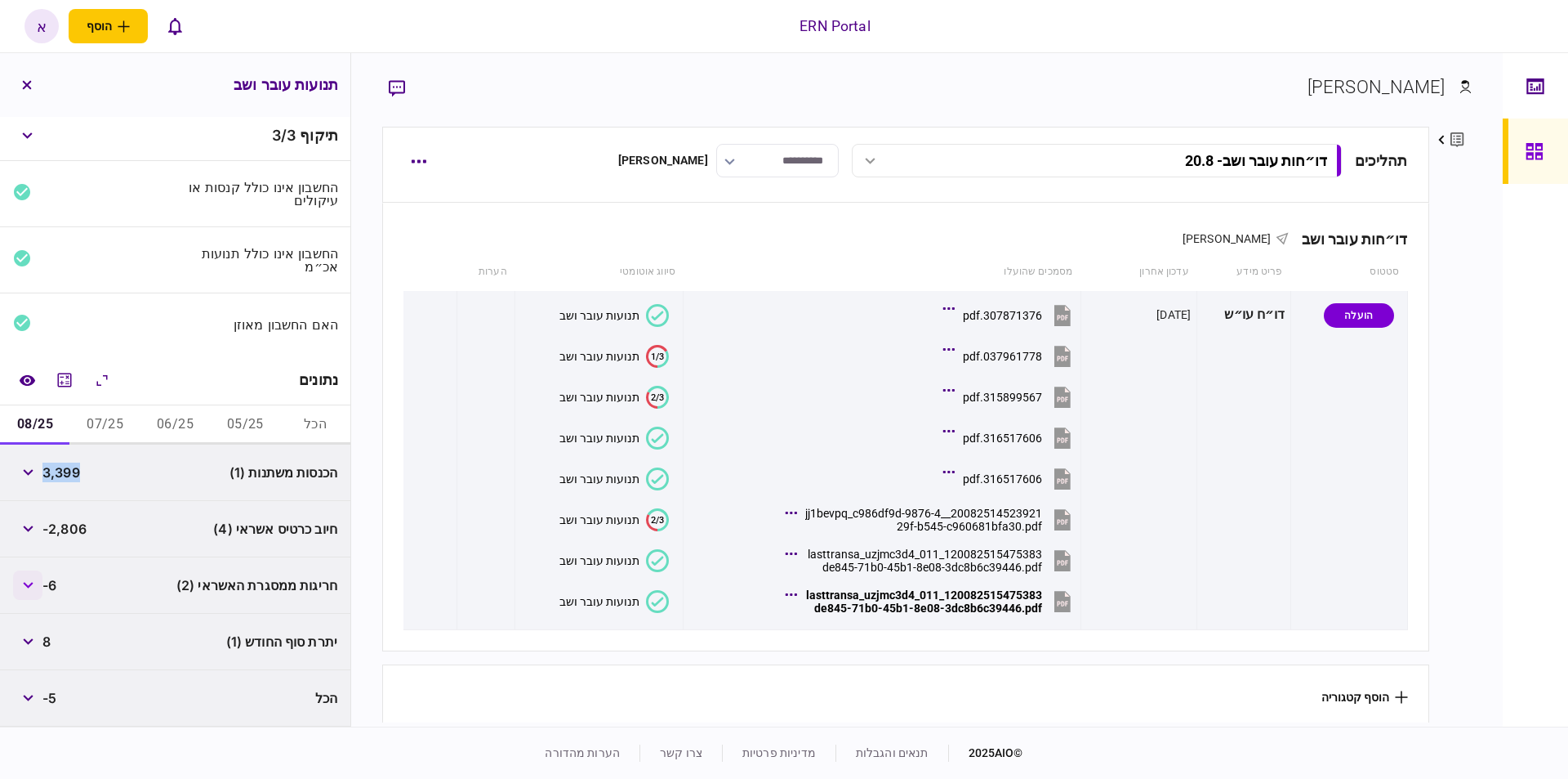
click at [34, 582] on icon "button" at bounding box center [28, 585] width 11 height 7
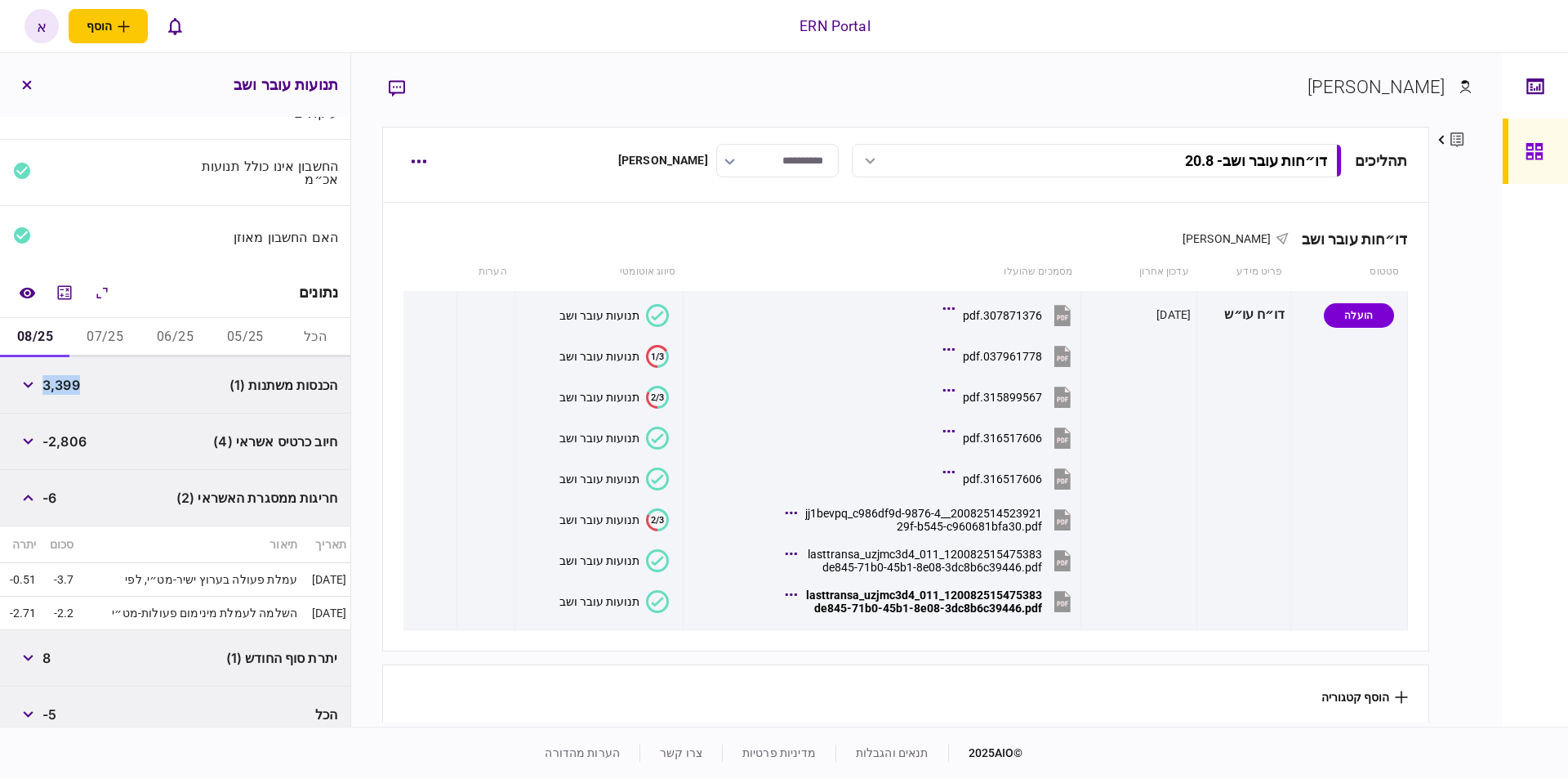
scroll to position [109, 0]
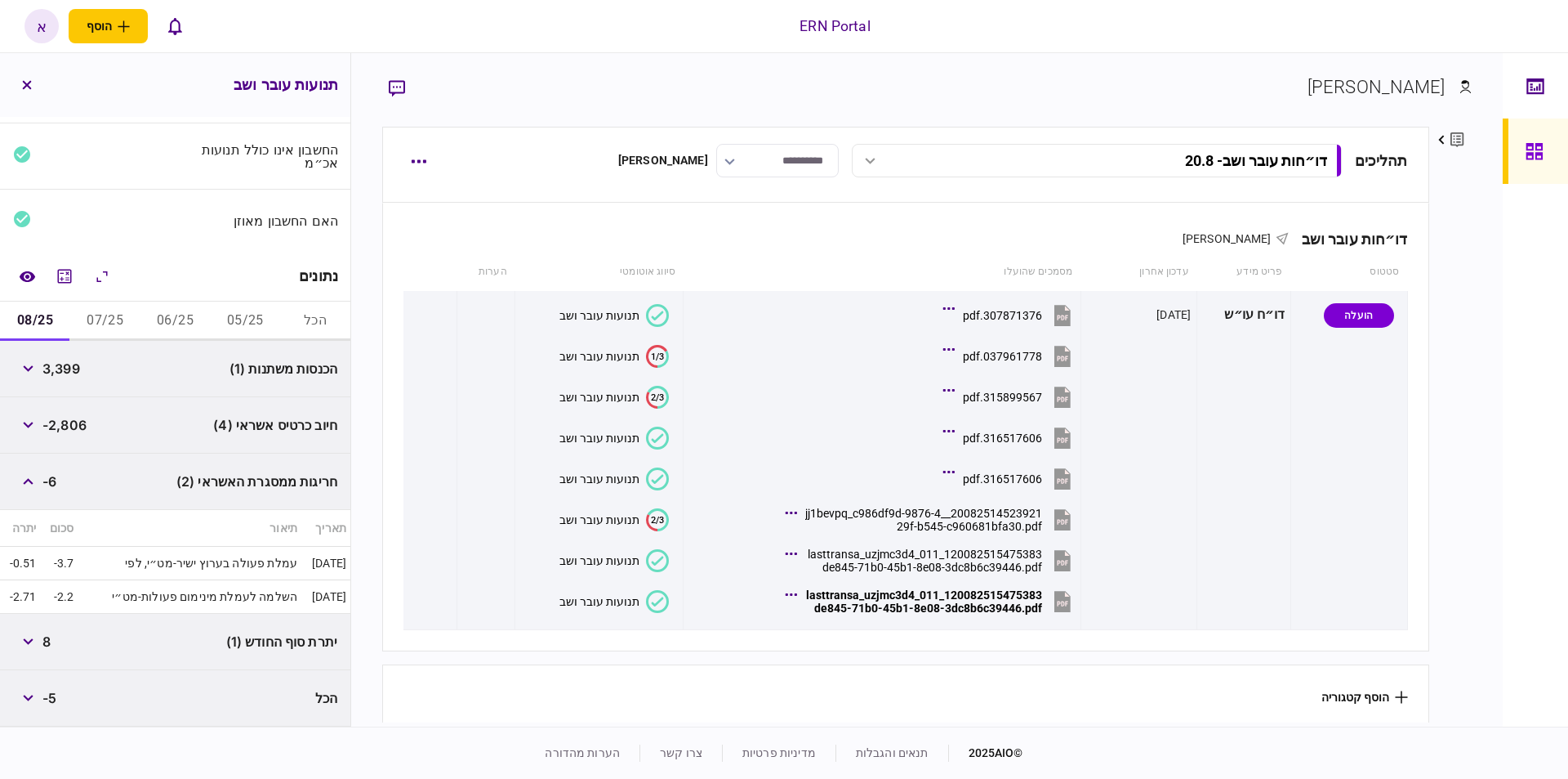
click at [51, 641] on span "8" at bounding box center [47, 642] width 8 height 20
copy div "8"
